Goal: Information Seeking & Learning: Learn about a topic

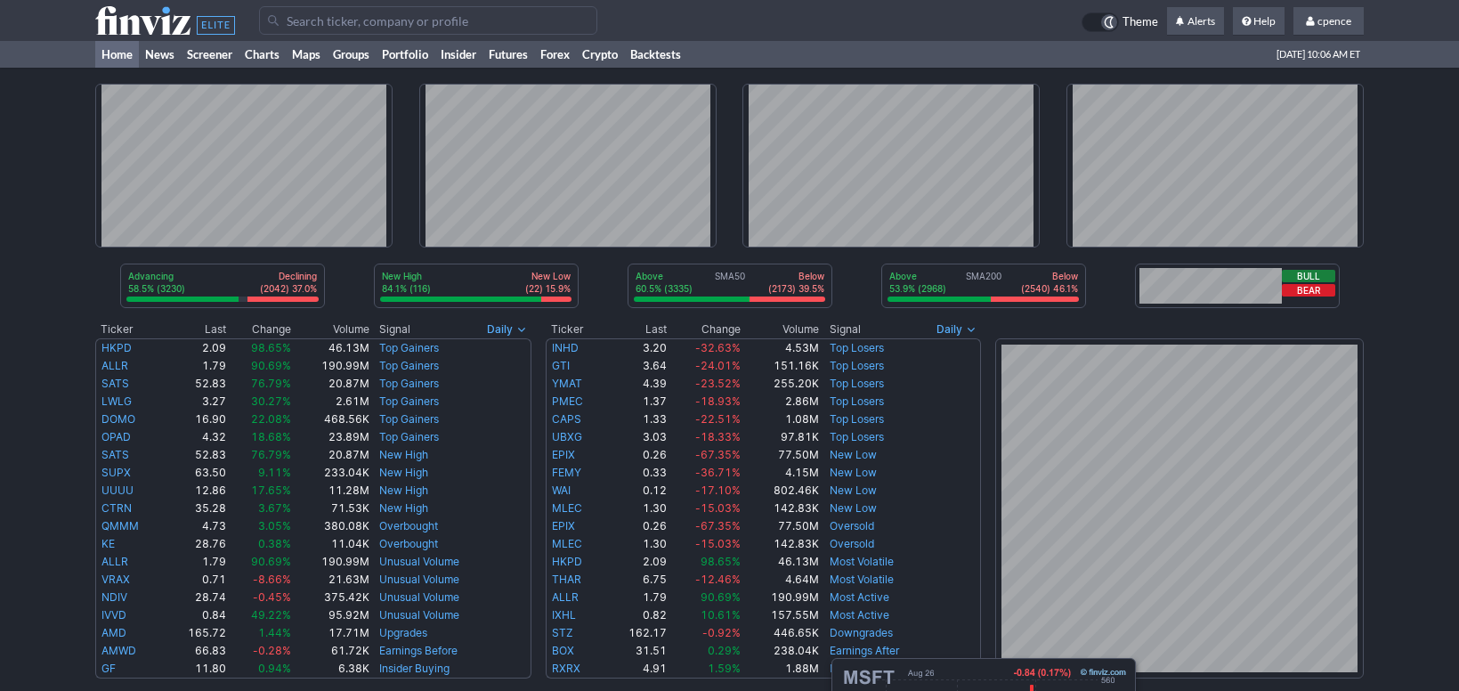
scroll to position [597, 0]
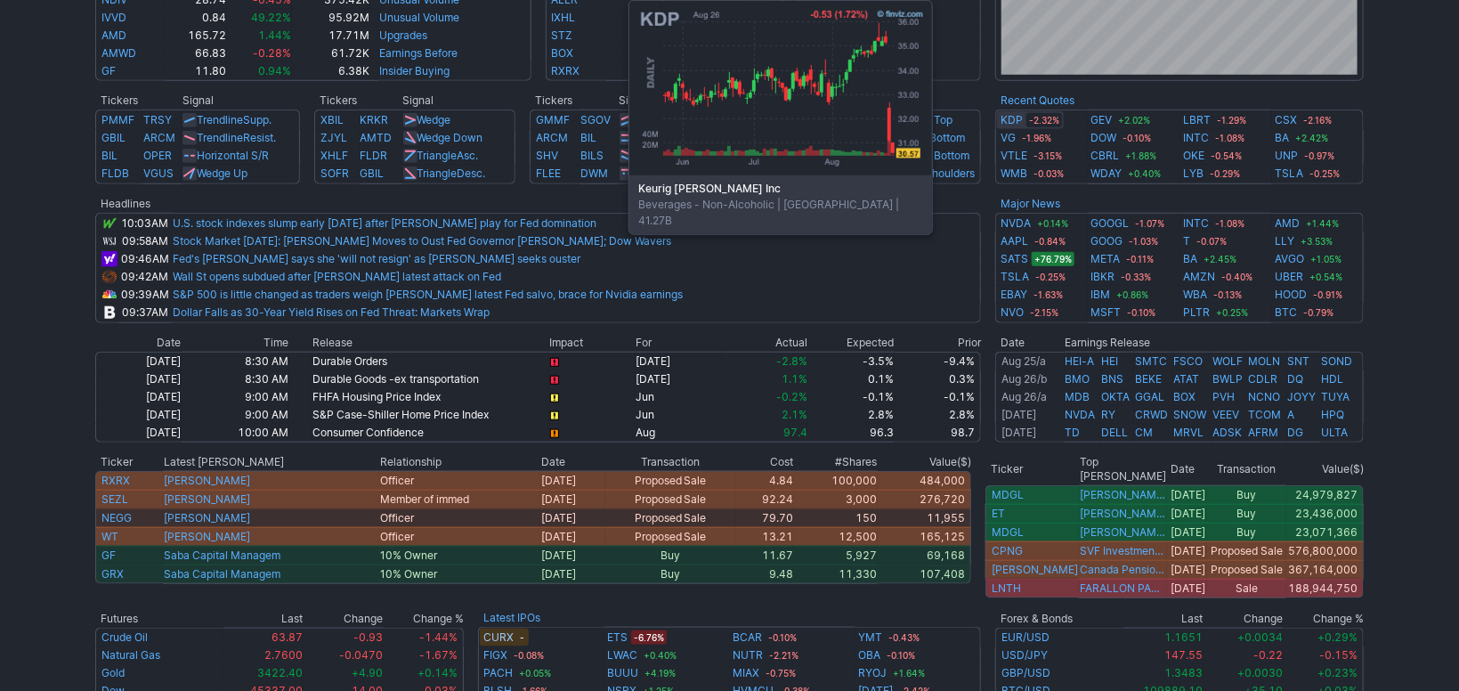
click at [1010, 123] on link "KDP" at bounding box center [1012, 120] width 22 height 18
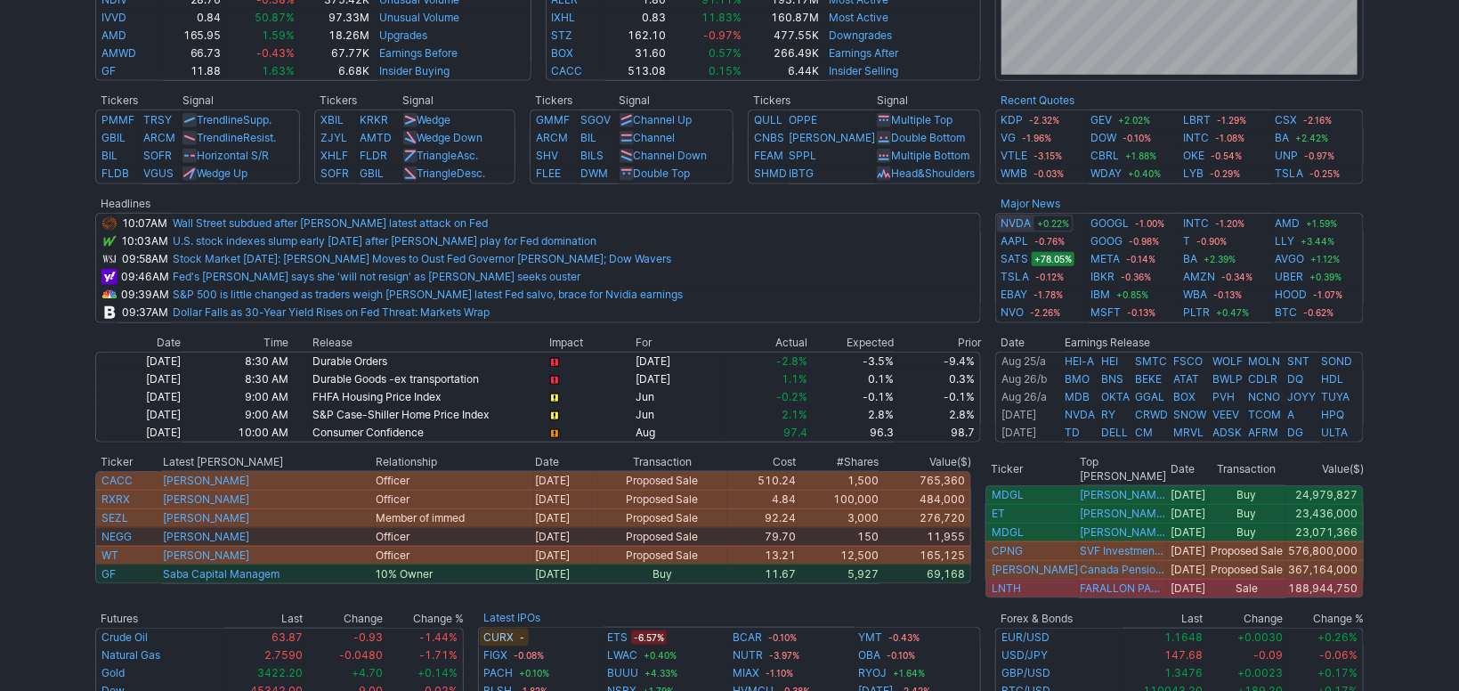
scroll to position [597, 0]
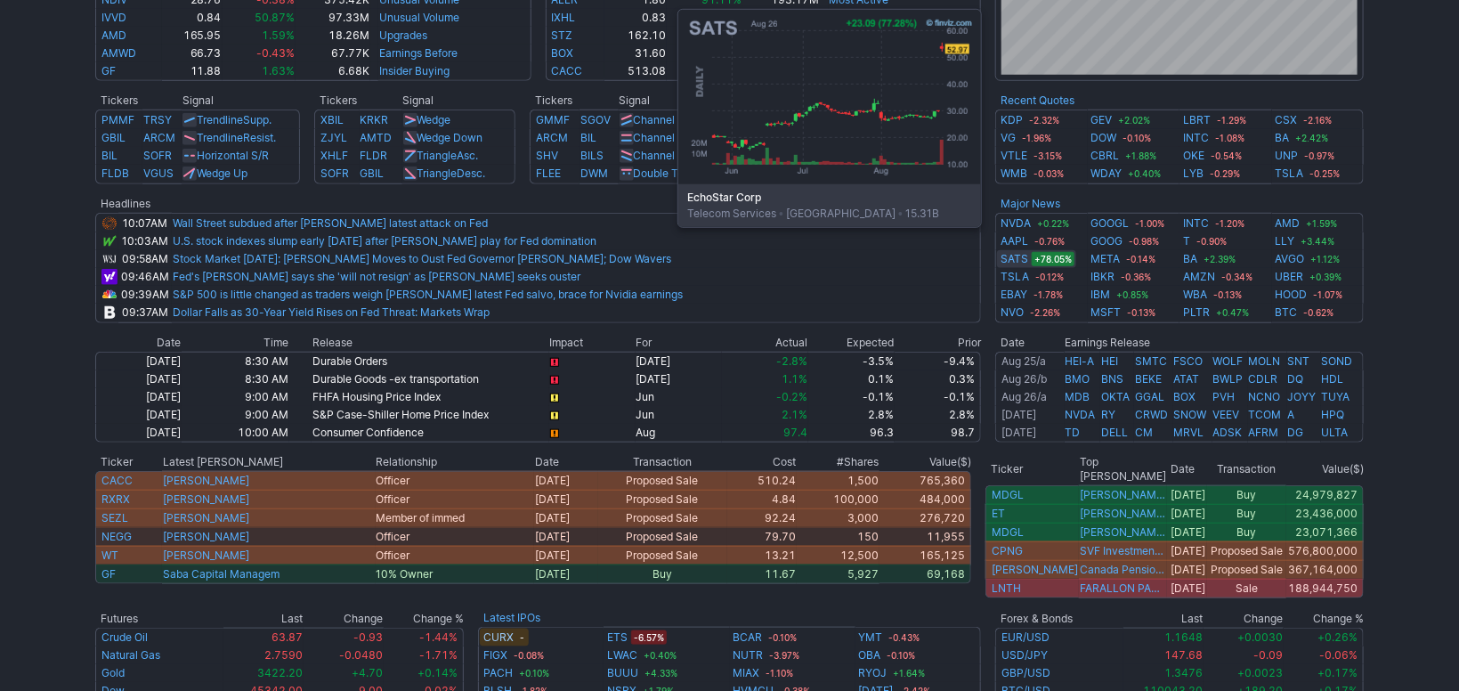
click at [1006, 253] on link "SATS" at bounding box center [1015, 259] width 28 height 18
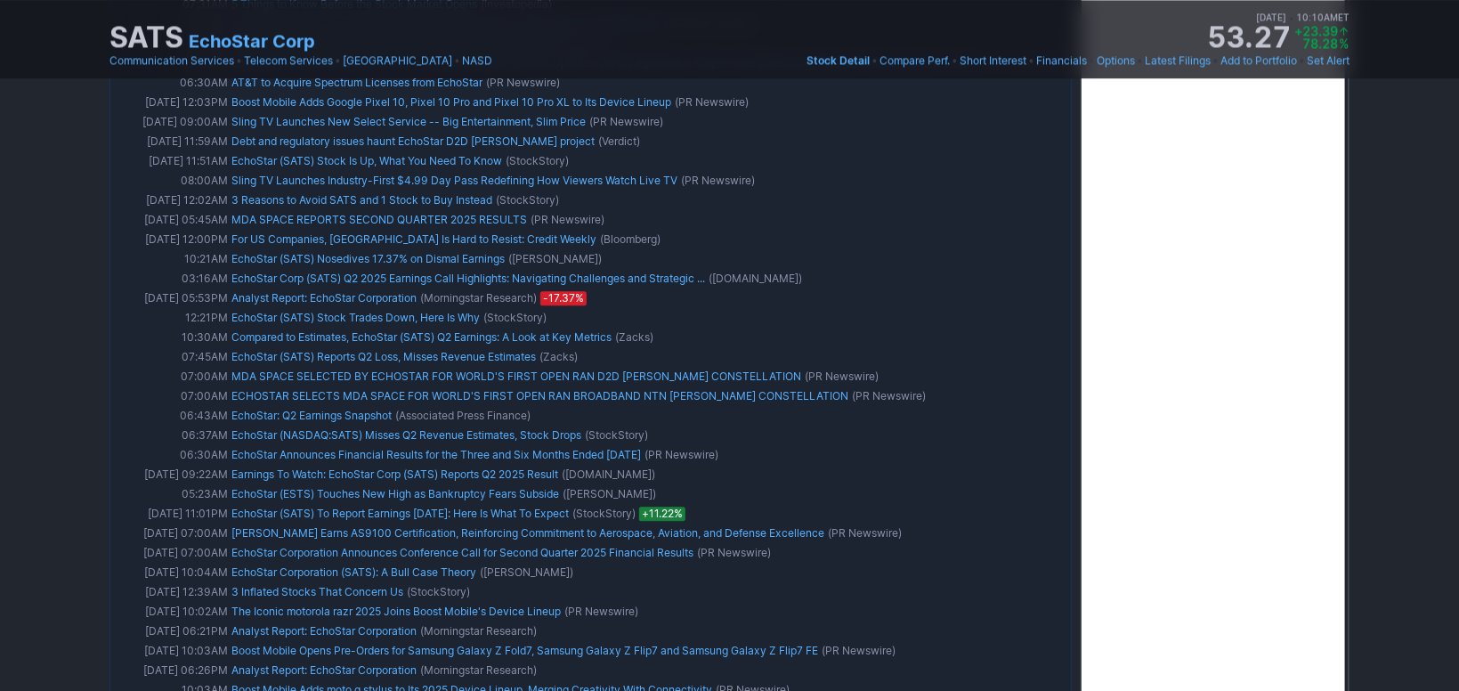
scroll to position [1759, 0]
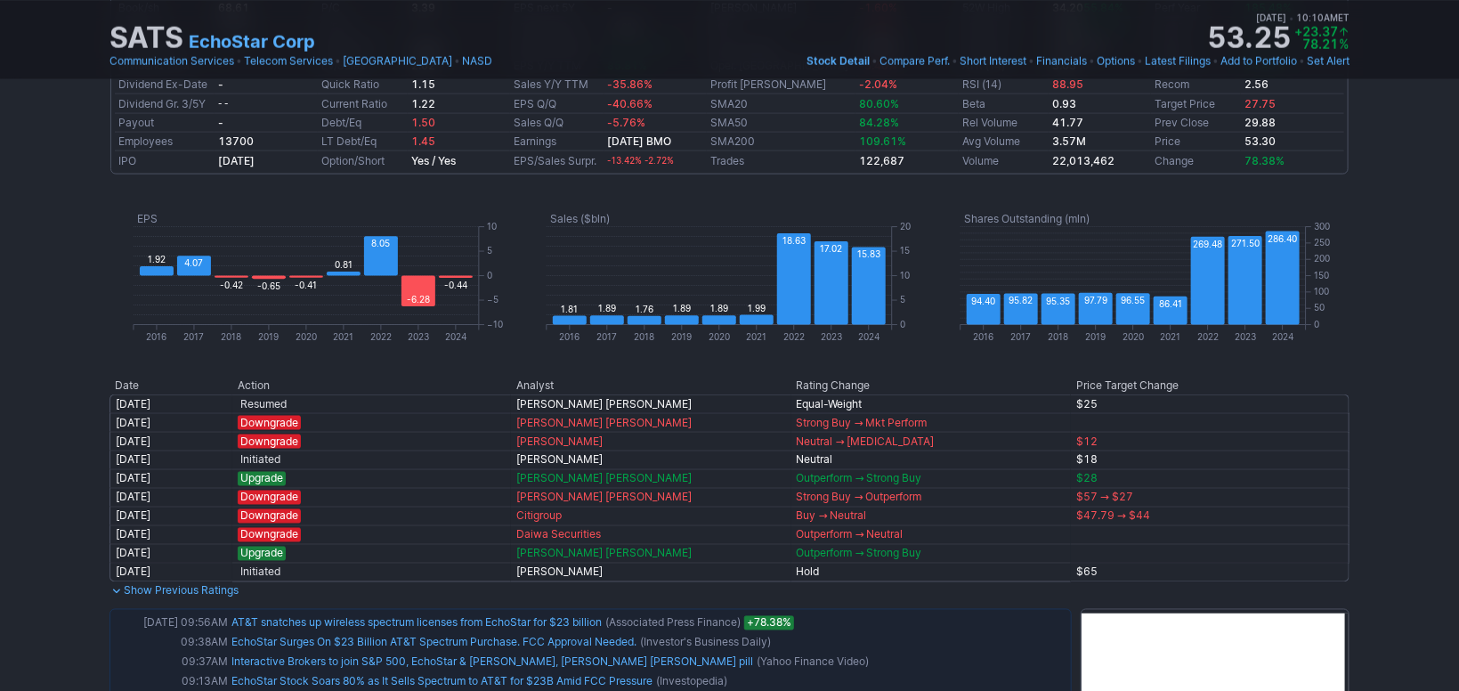
drag, startPoint x: 1406, startPoint y: 496, endPoint x: 1410, endPoint y: 475, distance: 21.0
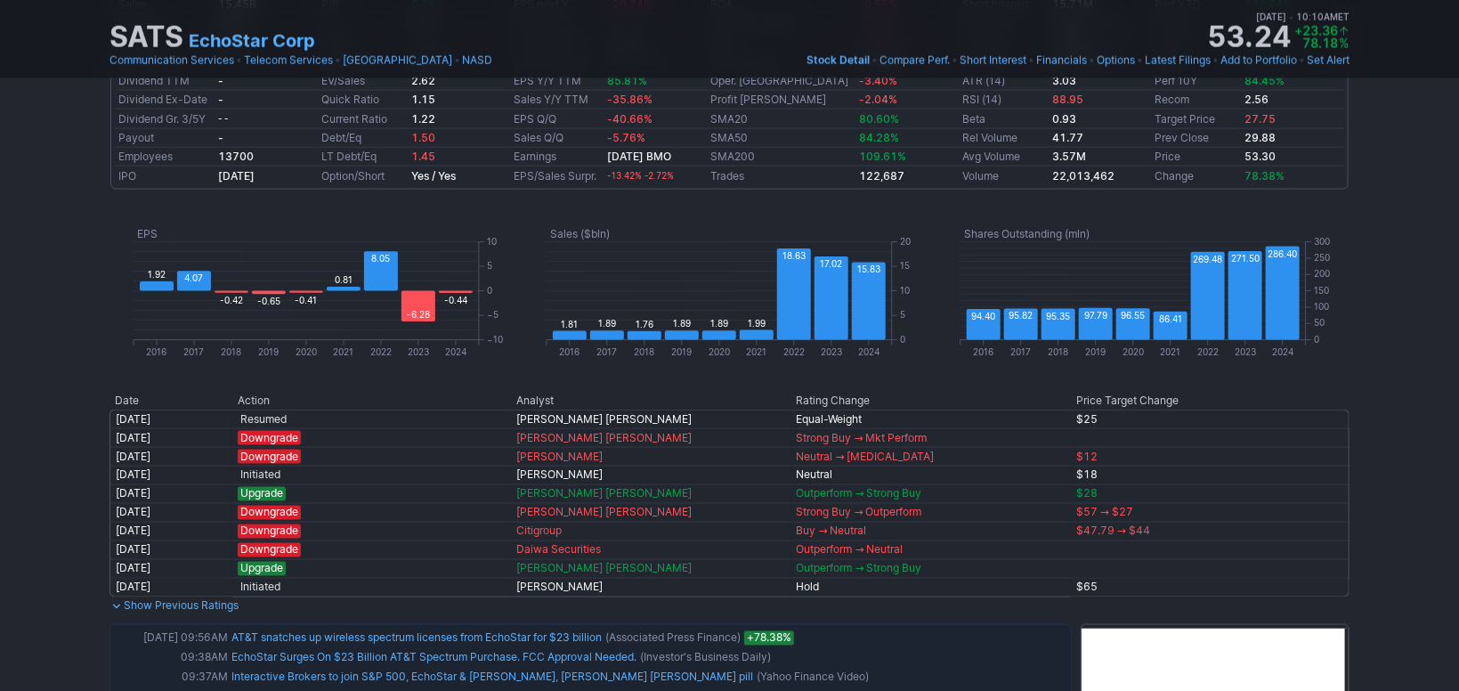
scroll to position [0, 0]
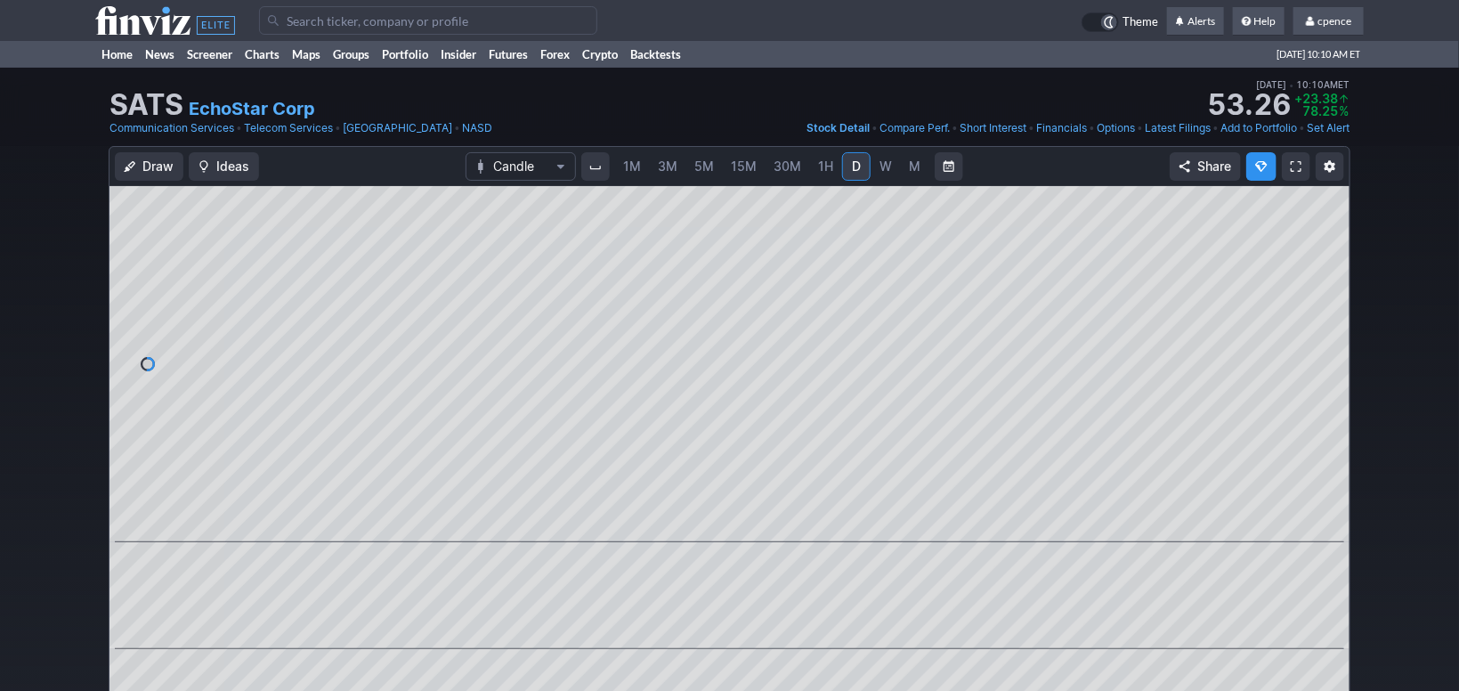
click at [135, 17] on use at bounding box center [165, 20] width 140 height 28
